Goal: Check status

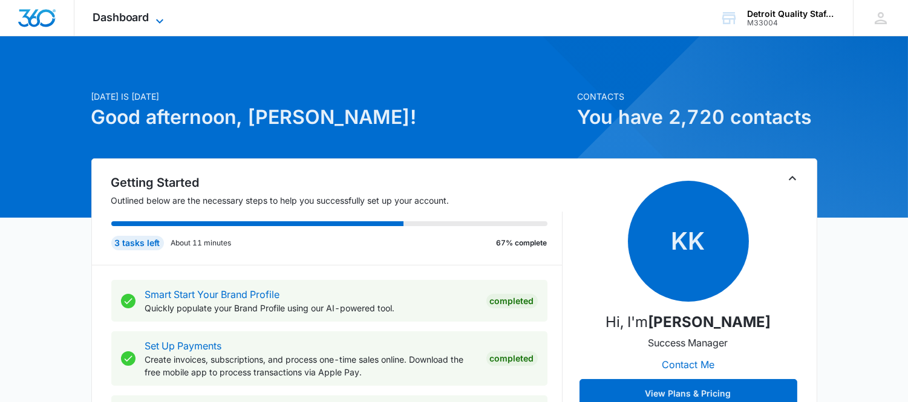
click at [143, 19] on span "Dashboard" at bounding box center [121, 17] width 57 height 13
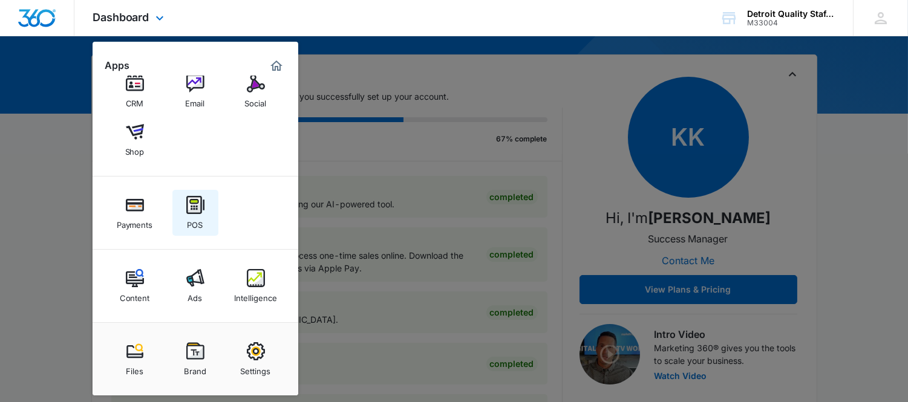
scroll to position [269, 0]
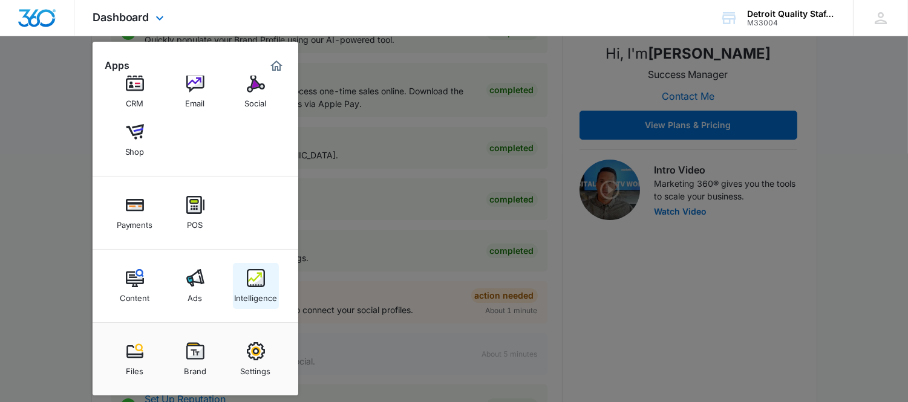
click at [250, 278] on img at bounding box center [256, 278] width 18 height 18
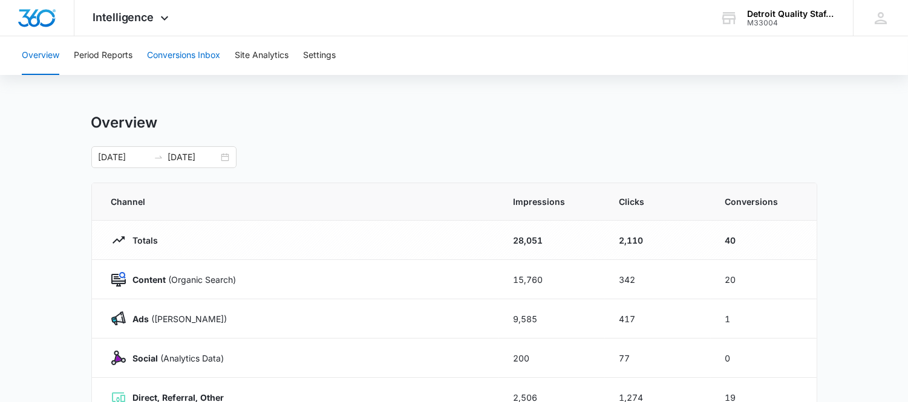
click at [174, 56] on button "Conversions Inbox" at bounding box center [183, 55] width 73 height 39
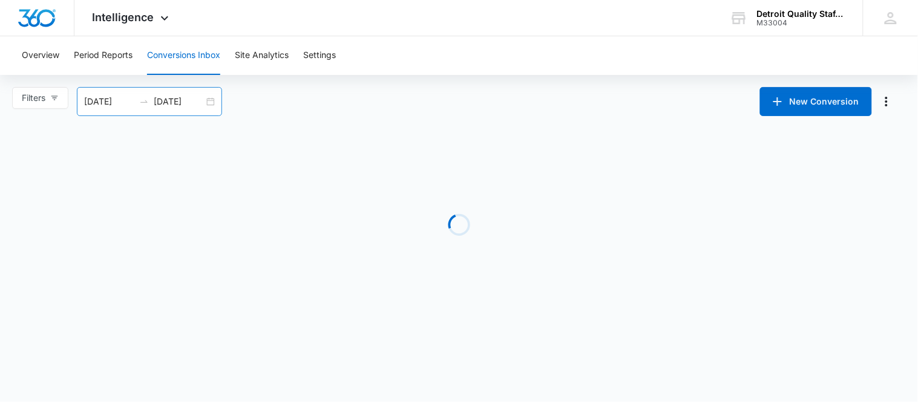
click at [183, 99] on input "[DATE]" at bounding box center [179, 101] width 50 height 13
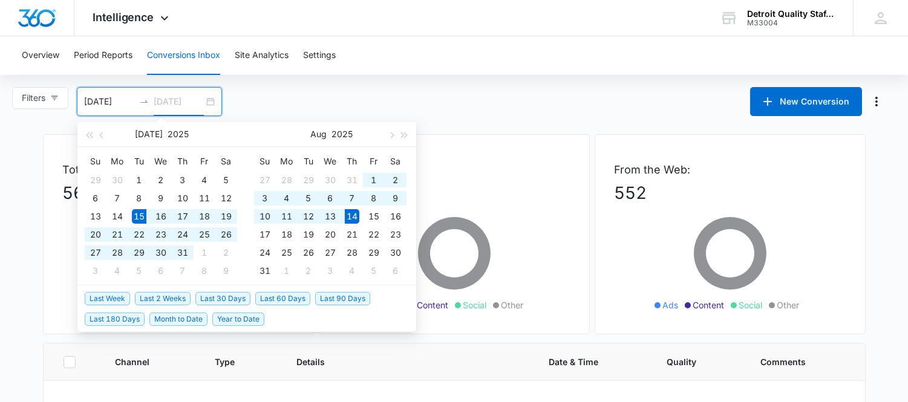
type input "[DATE]"
click at [109, 101] on input "[DATE]" at bounding box center [109, 101] width 50 height 13
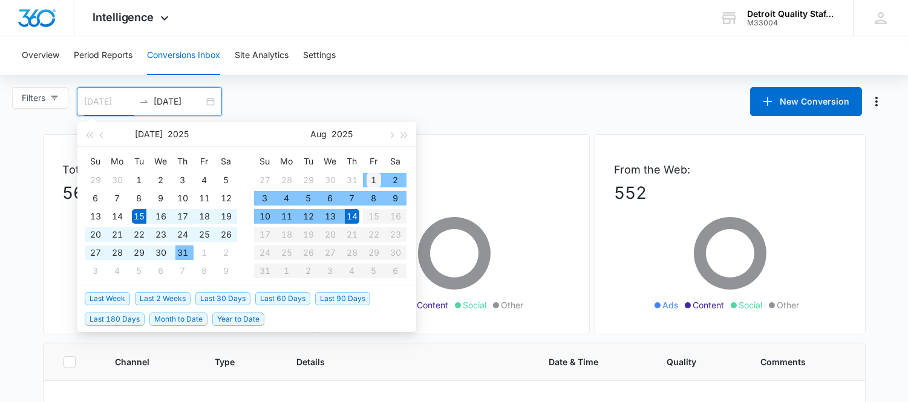
type input "[DATE]"
click at [372, 178] on div "1" at bounding box center [374, 180] width 15 height 15
